Goal: Information Seeking & Learning: Check status

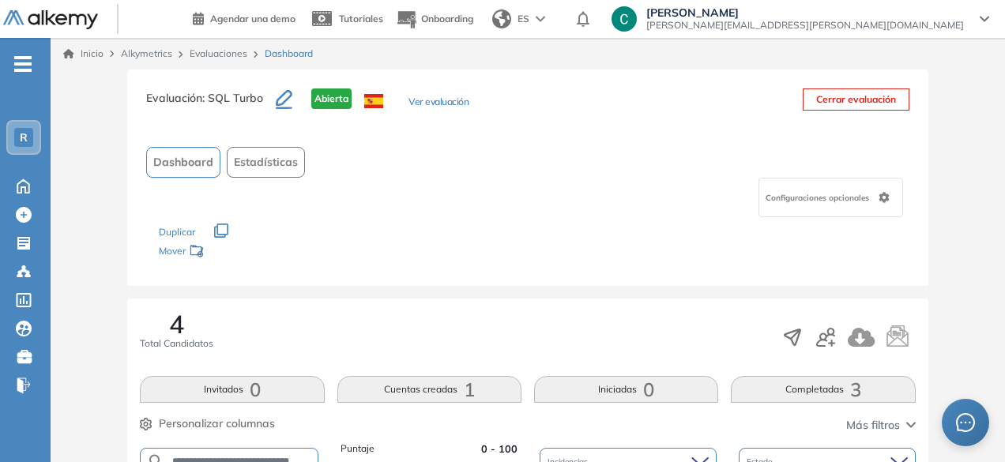
scroll to position [192, 0]
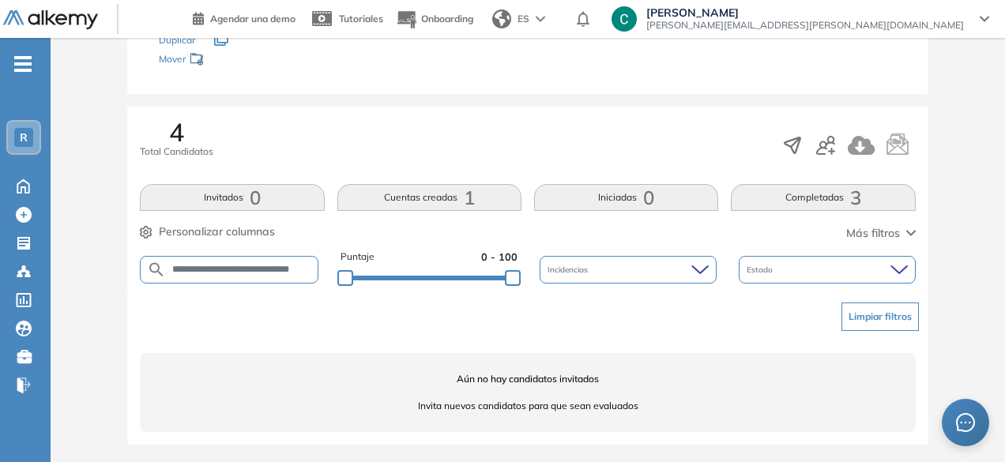
click at [281, 184] on button "Invitados 0" at bounding box center [232, 197] width 184 height 27
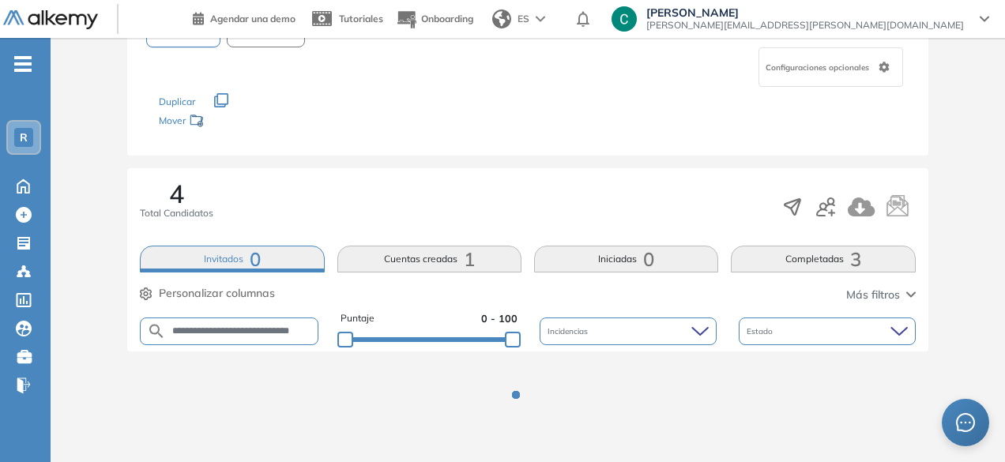
scroll to position [129, 0]
click at [844, 271] on button "Completadas 3" at bounding box center [823, 260] width 184 height 27
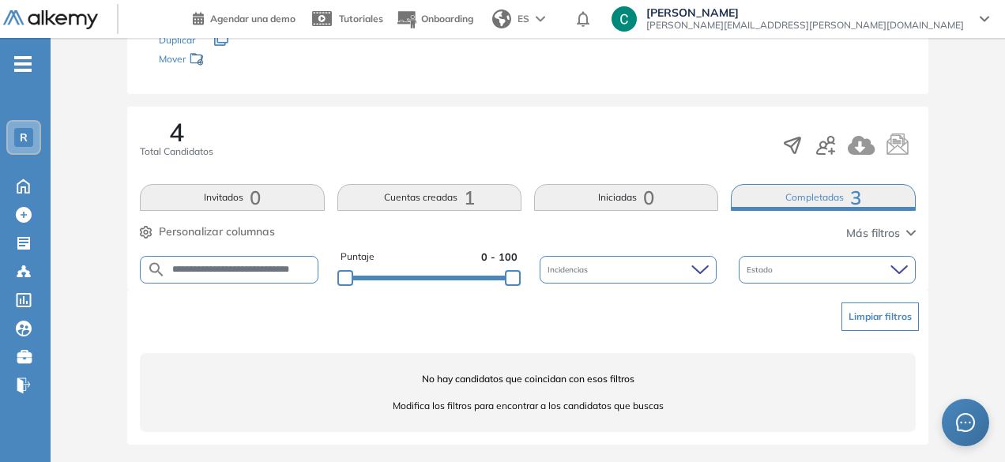
scroll to position [186, 0]
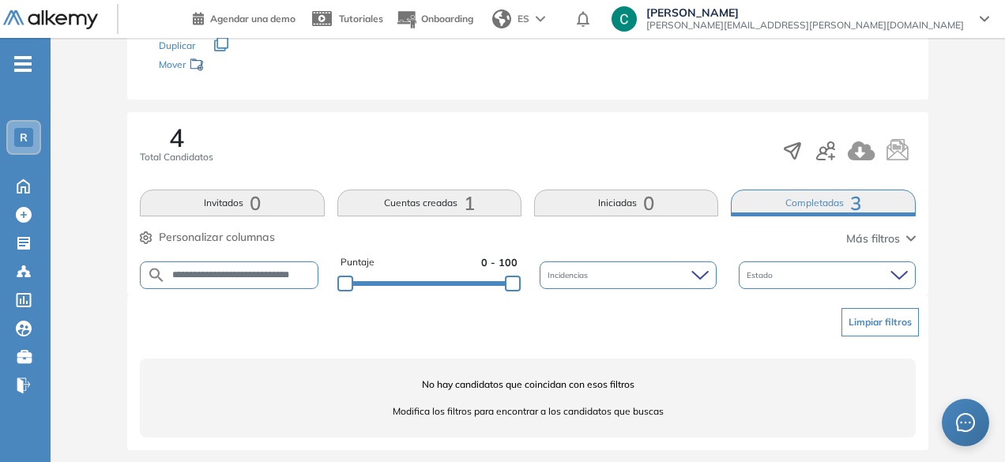
click at [219, 269] on input "**********" at bounding box center [241, 275] width 151 height 12
click at [807, 198] on button "Completadas 3" at bounding box center [823, 203] width 184 height 27
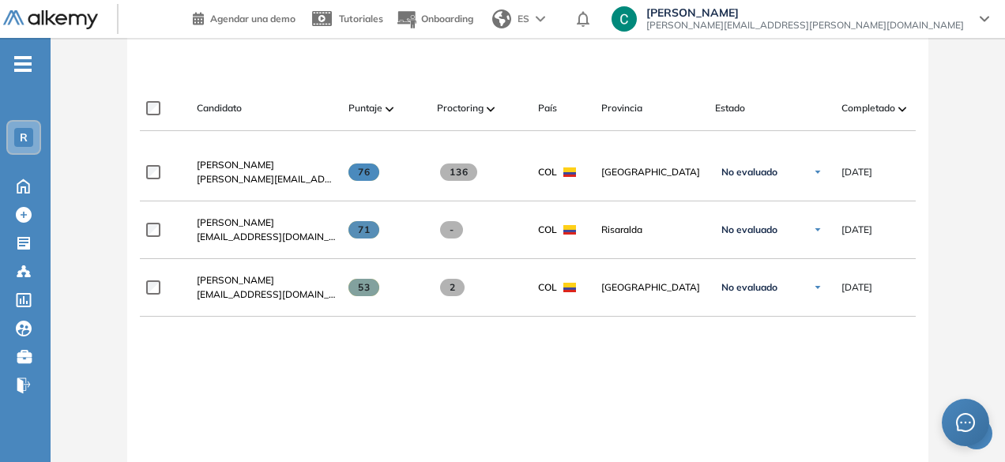
scroll to position [450, 0]
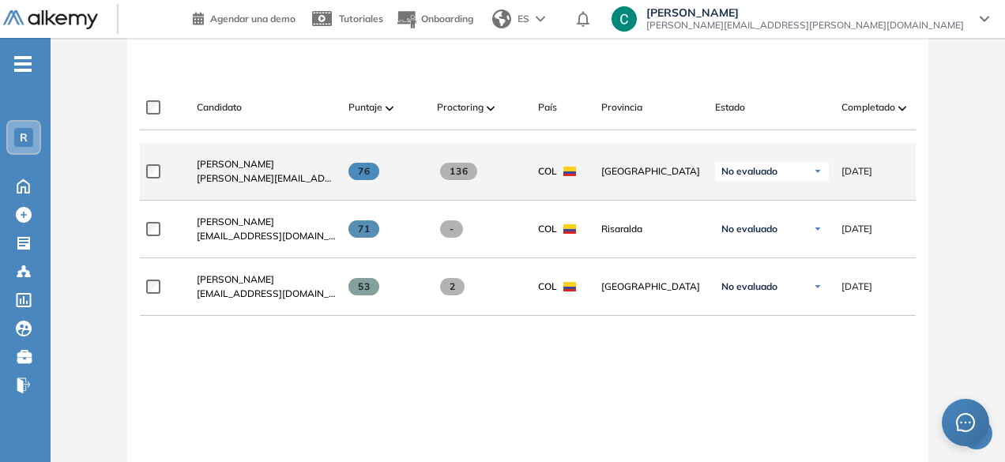
click at [784, 171] on div "No evaluado" at bounding box center [772, 171] width 114 height 19
click at [775, 241] on div "Evaluado" at bounding box center [772, 230] width 112 height 28
click at [754, 232] on li "Evaluado" at bounding box center [752, 231] width 37 height 16
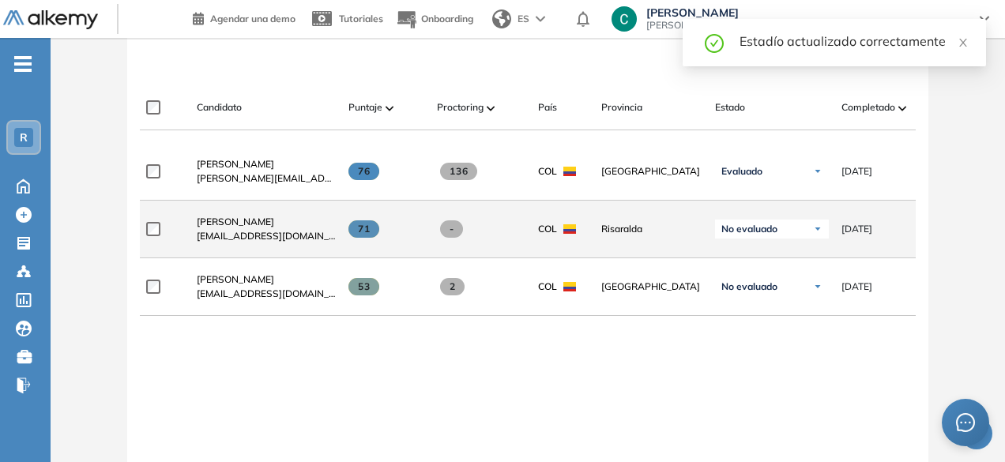
click at [764, 233] on span "No evaluado" at bounding box center [749, 229] width 56 height 13
click at [774, 295] on div "Evaluado" at bounding box center [772, 288] width 112 height 28
click at [748, 295] on li "Evaluado" at bounding box center [752, 288] width 37 height 16
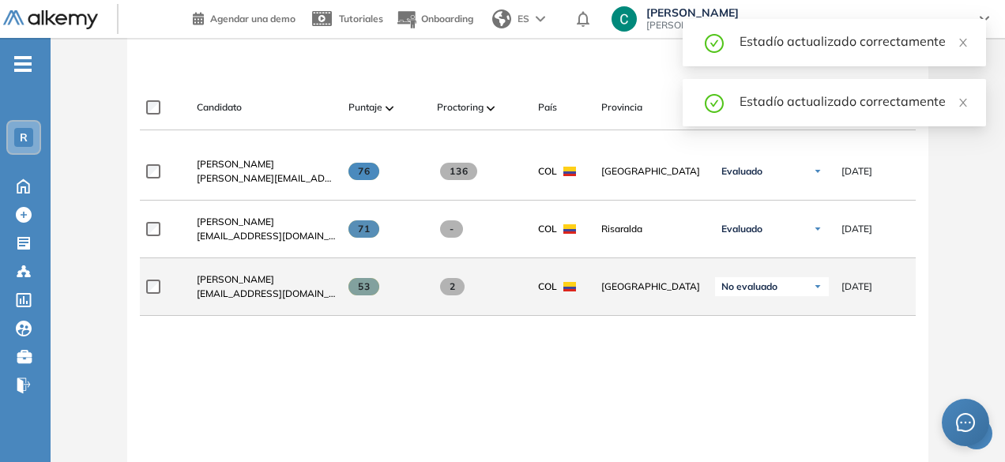
click at [738, 292] on span "No evaluado" at bounding box center [749, 286] width 56 height 13
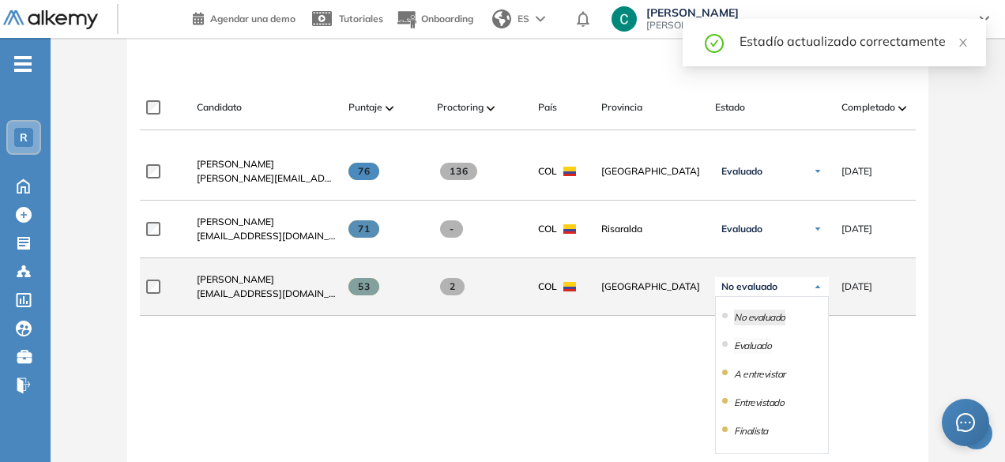
click at [751, 348] on li "Evaluado" at bounding box center [752, 346] width 37 height 16
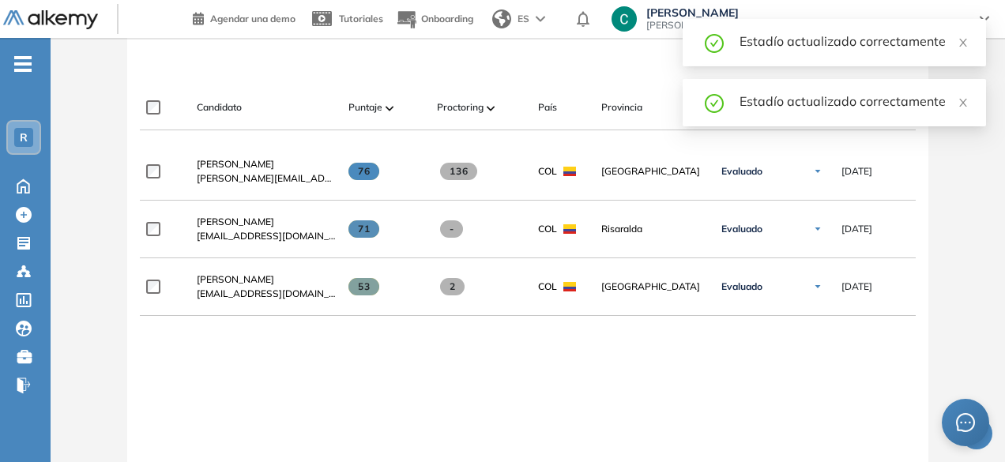
click at [640, 347] on div "**********" at bounding box center [527, 362] width 775 height 438
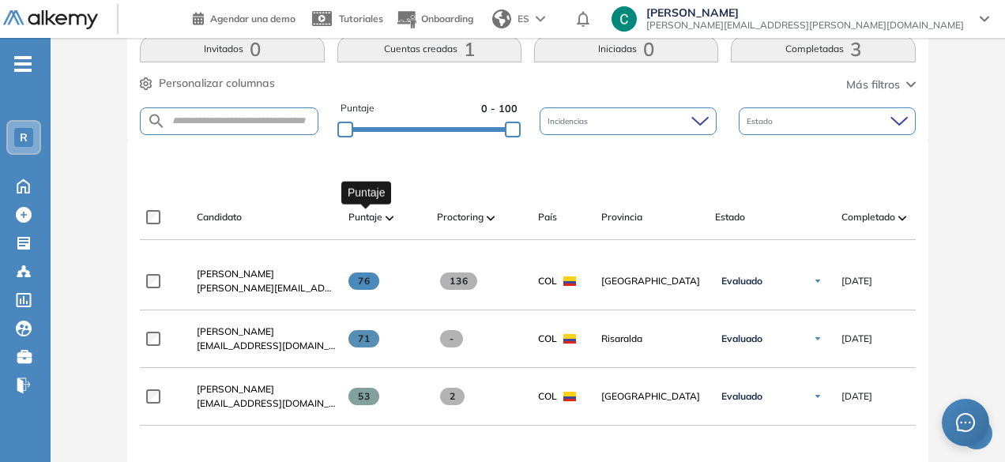
scroll to position [329, 0]
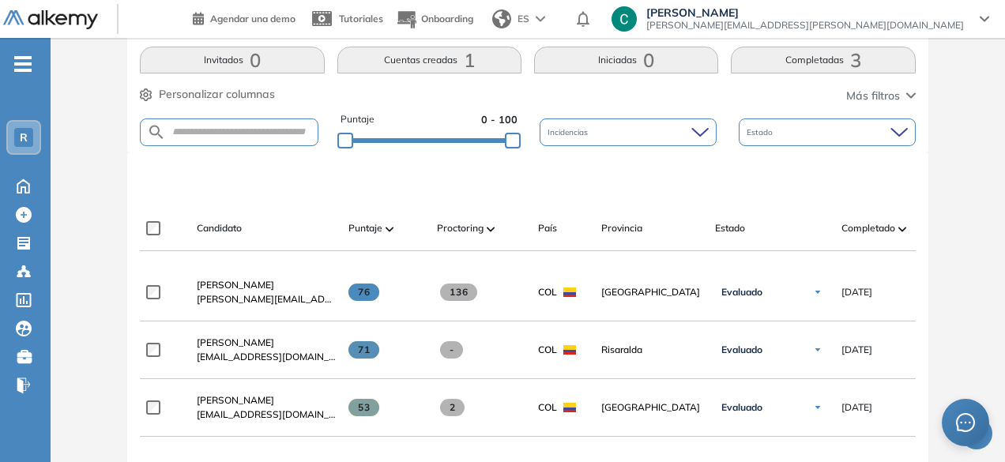
click at [224, 173] on div at bounding box center [530, 179] width 775 height 47
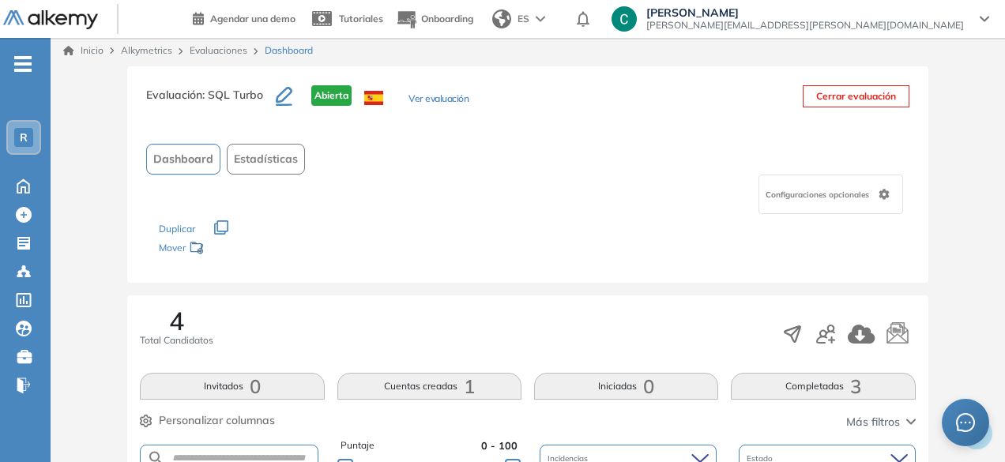
scroll to position [0, 0]
